Goal: Use online tool/utility: Utilize a website feature to perform a specific function

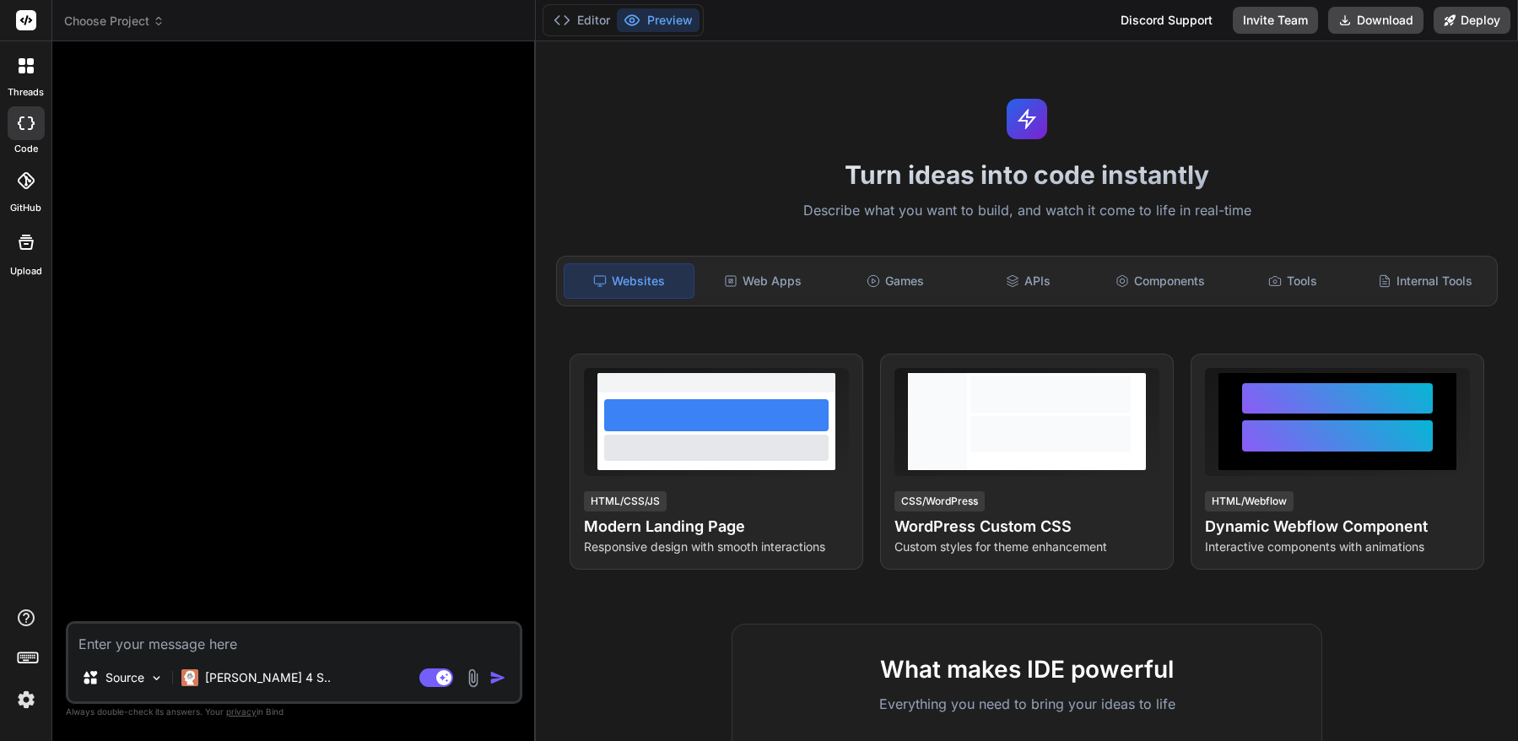
click at [26, 692] on img at bounding box center [26, 699] width 29 height 29
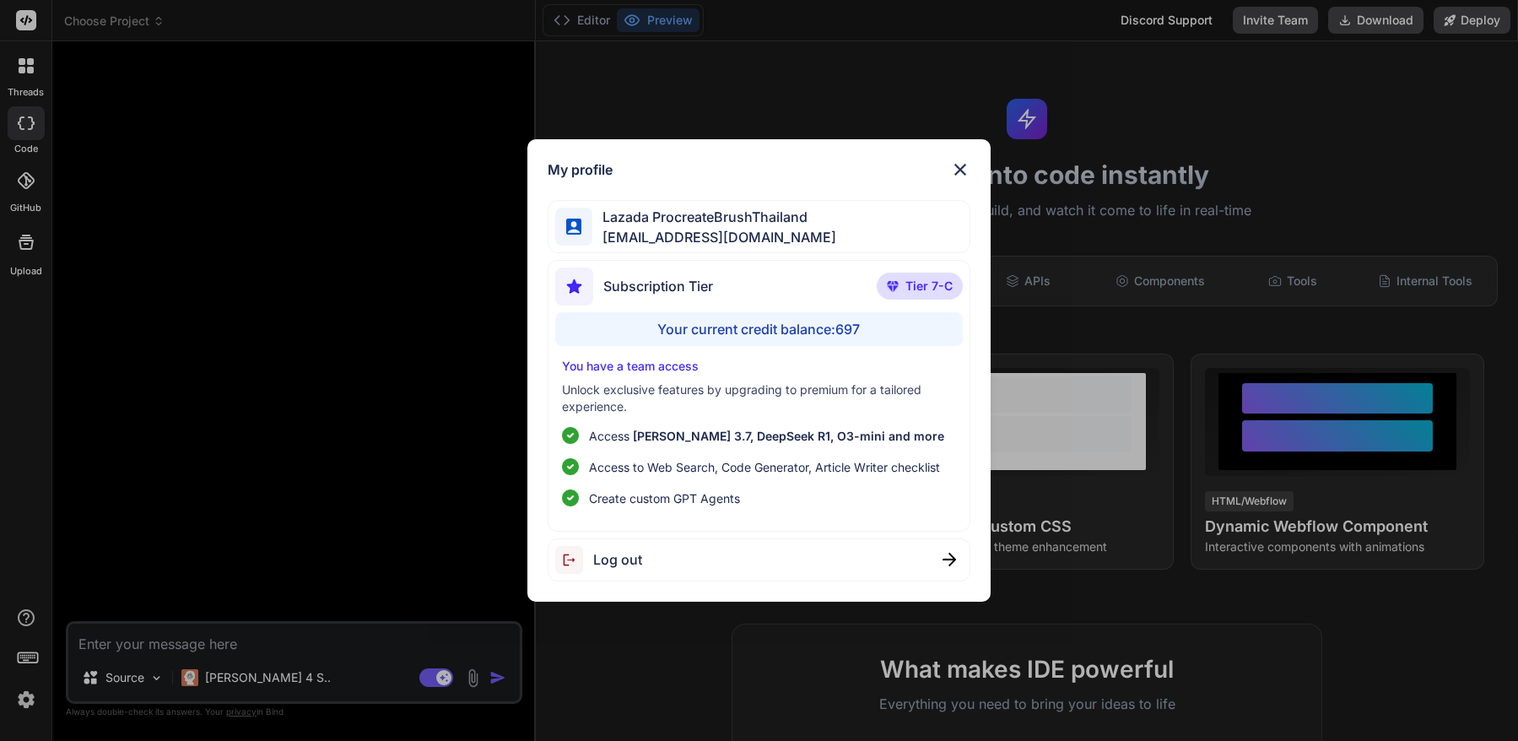
click at [967, 168] on img at bounding box center [960, 169] width 20 height 20
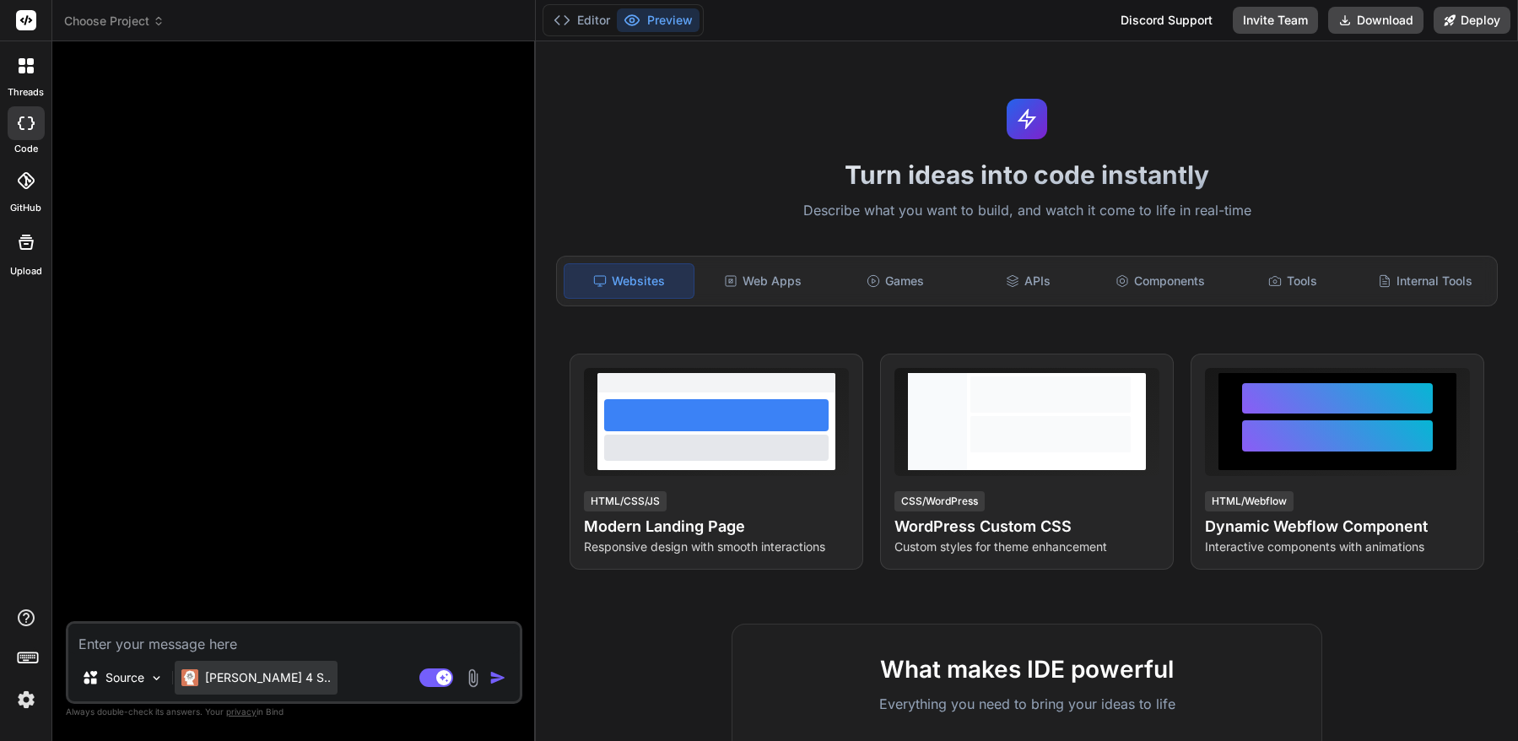
click at [243, 683] on p "[PERSON_NAME] 4 S.." at bounding box center [268, 677] width 126 height 17
type textarea "x"
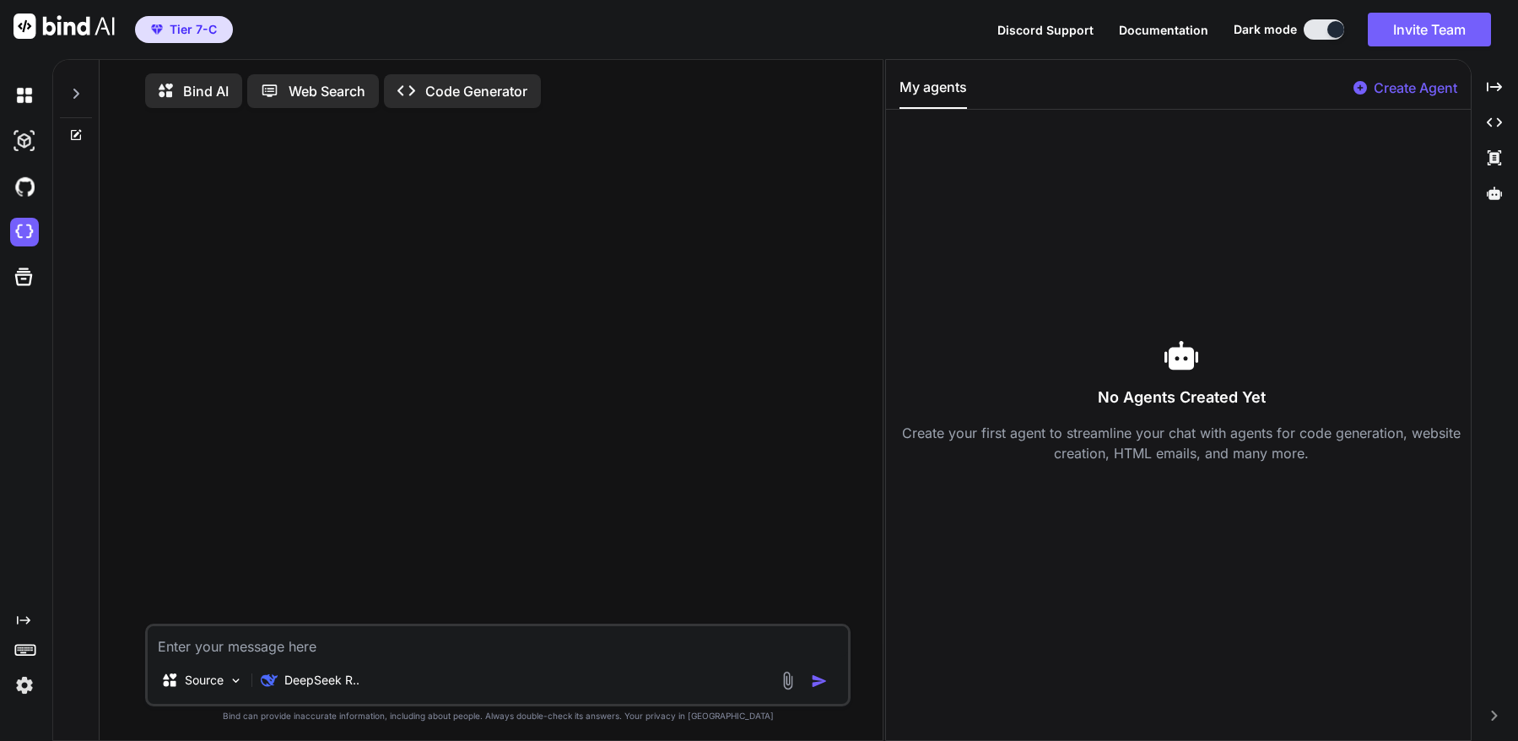
click at [19, 687] on img at bounding box center [24, 685] width 29 height 29
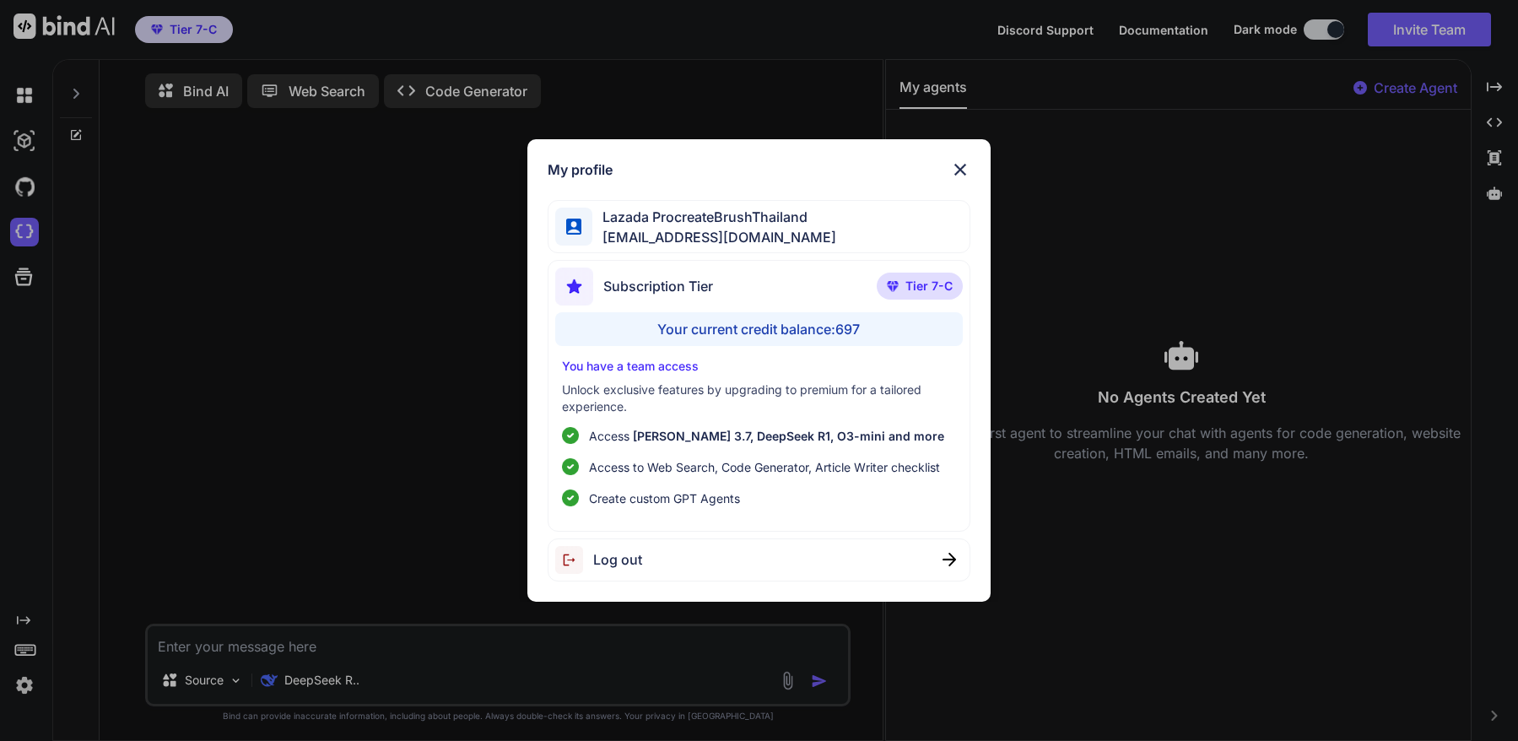
click at [956, 173] on img at bounding box center [960, 169] width 20 height 20
